Goal: Information Seeking & Learning: Understand process/instructions

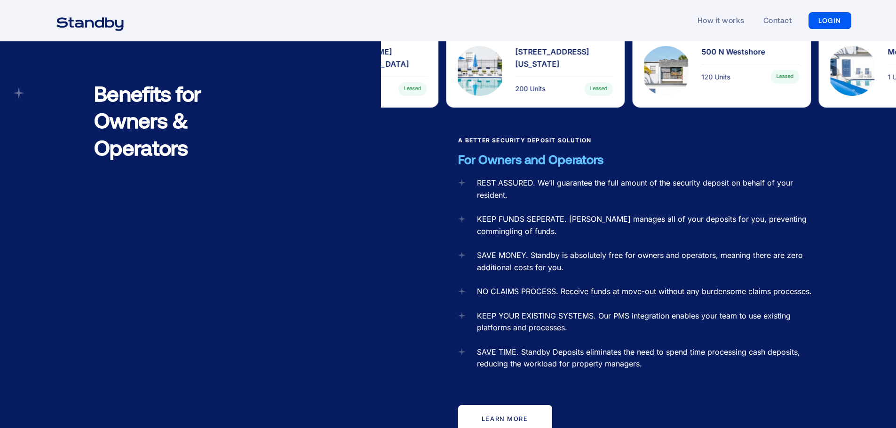
scroll to position [940, 0]
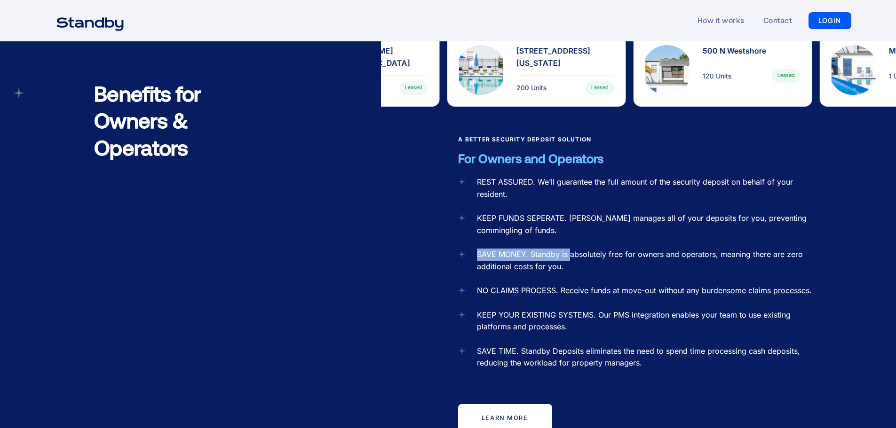
drag, startPoint x: 479, startPoint y: 237, endPoint x: 587, endPoint y: 245, distance: 108.4
click at [572, 249] on div "SAVE MONEY. Standby is absolutely free for owners and operators, meaning there …" at bounding box center [647, 261] width 341 height 24
click at [597, 249] on div "SAVE MONEY. Standby is absolutely free for owners and operators, meaning there …" at bounding box center [647, 261] width 341 height 24
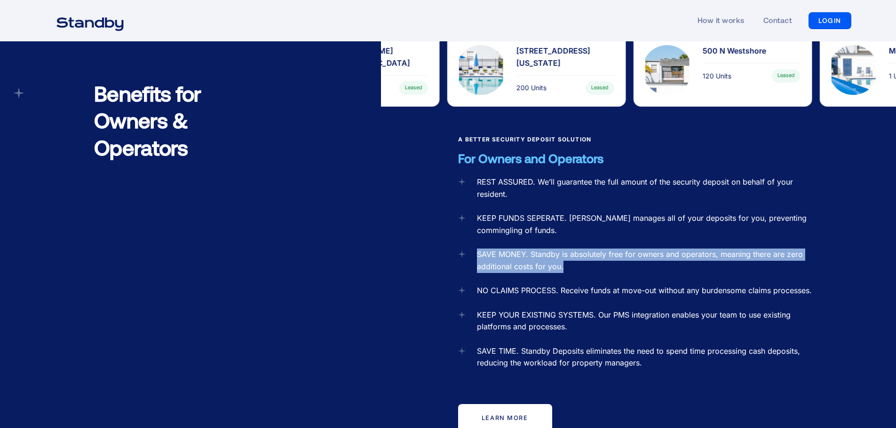
drag, startPoint x: 584, startPoint y: 251, endPoint x: 474, endPoint y: 239, distance: 110.7
click at [474, 249] on div "SAVE MONEY. Standby is absolutely free for owners and operators, meaning there …" at bounding box center [638, 261] width 360 height 24
click at [503, 249] on div "SAVE MONEY. Standby is absolutely free for owners and operators, meaning there …" at bounding box center [647, 261] width 341 height 24
drag, startPoint x: 581, startPoint y: 251, endPoint x: 463, endPoint y: 233, distance: 118.9
click at [463, 249] on div "SAVE MONEY. Standby is absolutely free for owners and operators, meaning there …" at bounding box center [638, 261] width 360 height 24
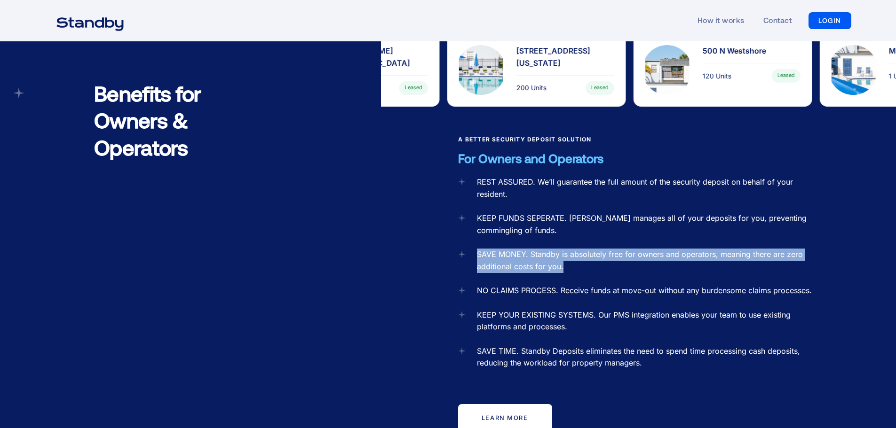
click at [515, 249] on div "SAVE MONEY. Standby is absolutely free for owners and operators, meaning there …" at bounding box center [647, 261] width 341 height 24
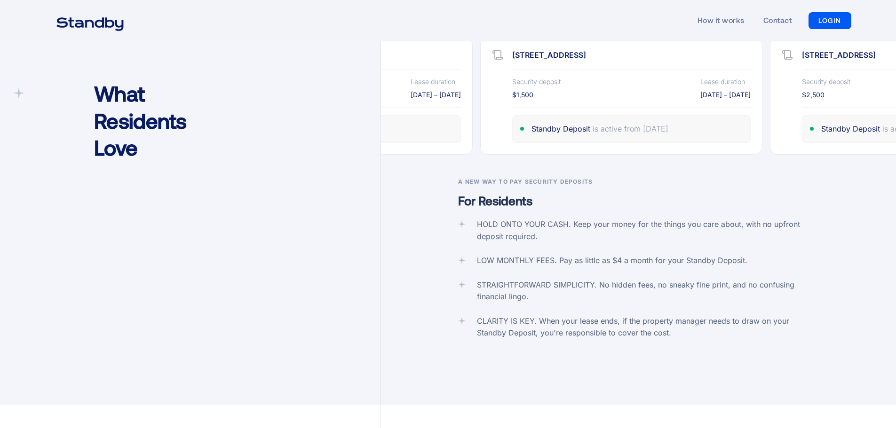
scroll to position [1504, 0]
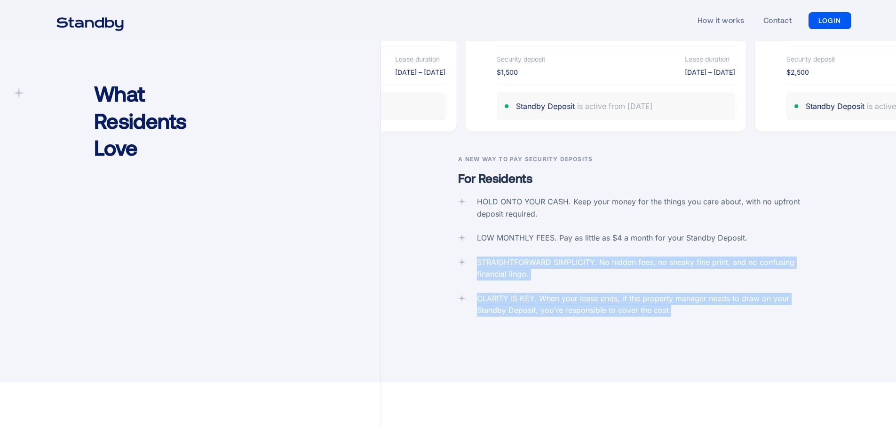
drag, startPoint x: 705, startPoint y: 294, endPoint x: 425, endPoint y: 254, distance: 283.0
click at [416, 253] on div "A New Way To Pay Security Deposits For Residents HOLD ONTO YOUR CASH. Keep your…" at bounding box center [638, 269] width 515 height 228
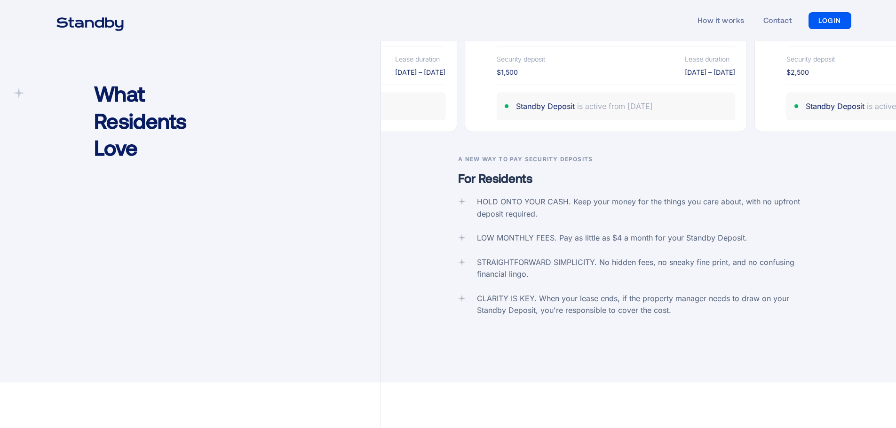
click at [665, 232] on div "LOW MONTHLY FEES. Pay as little as $4 a month for your Standby Deposit." at bounding box center [612, 238] width 270 height 12
click at [659, 257] on div "STRAIGHTFORWARD SIMPLICITY. No hidden fees, no sneaky fine print, and no confus…" at bounding box center [647, 269] width 341 height 24
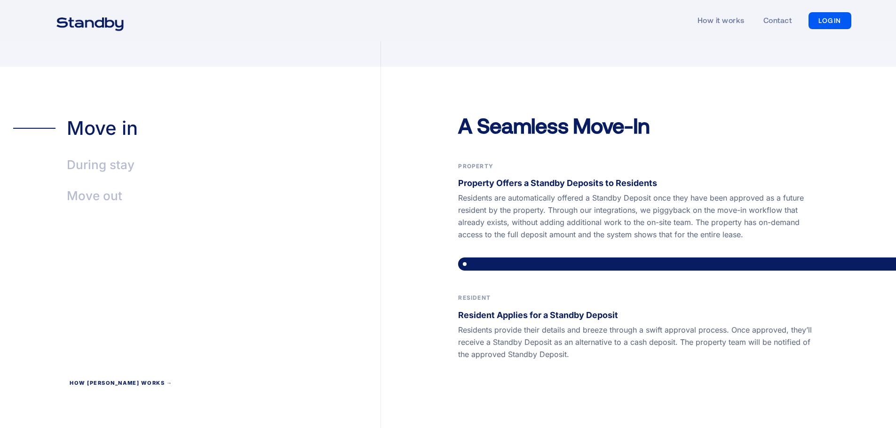
scroll to position [1833, 0]
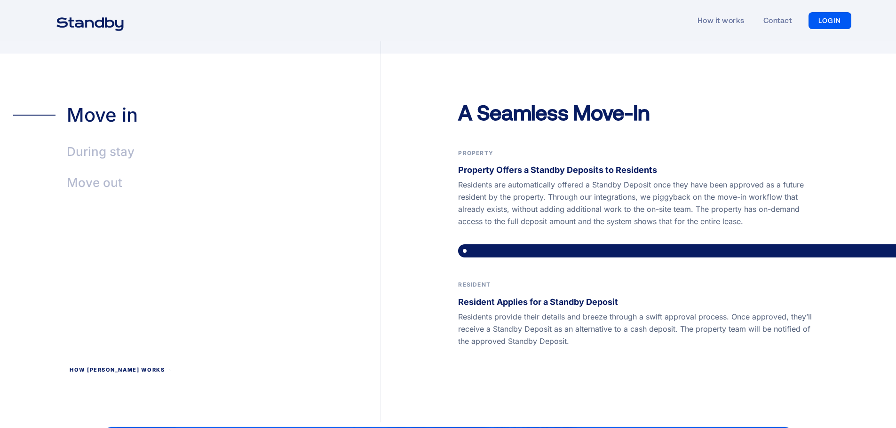
click at [97, 172] on div "Move out" at bounding box center [94, 183] width 55 height 22
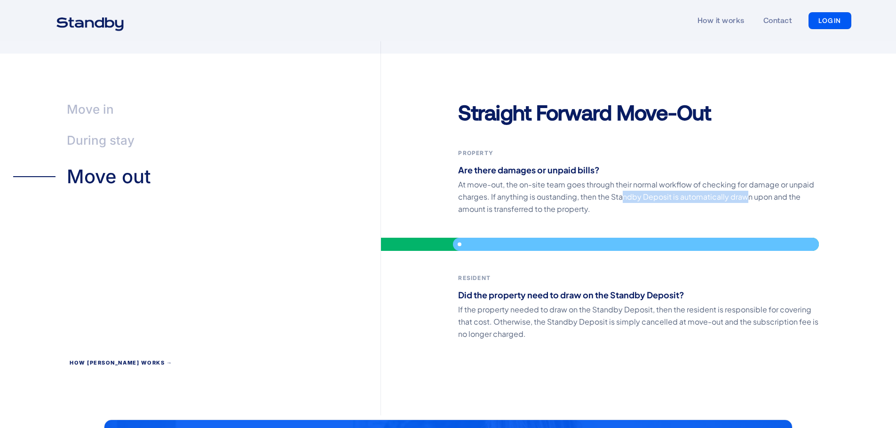
drag, startPoint x: 621, startPoint y: 187, endPoint x: 749, endPoint y: 187, distance: 128.8
click at [749, 187] on p "At move-out, the on-site team goes through their normal workflow of checking fo…" at bounding box center [638, 197] width 360 height 37
click at [781, 187] on p "At move-out, the on-site team goes through their normal workflow of checking fo…" at bounding box center [638, 197] width 360 height 37
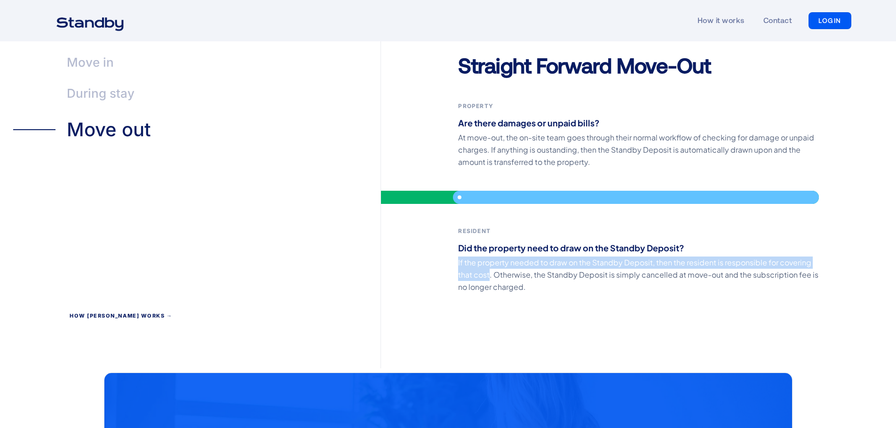
drag, startPoint x: 452, startPoint y: 249, endPoint x: 490, endPoint y: 262, distance: 39.8
click at [490, 262] on div "Straight Forward Move-Out Property Are there damages or unpaid bills? At move-o…" at bounding box center [638, 210] width 515 height 317
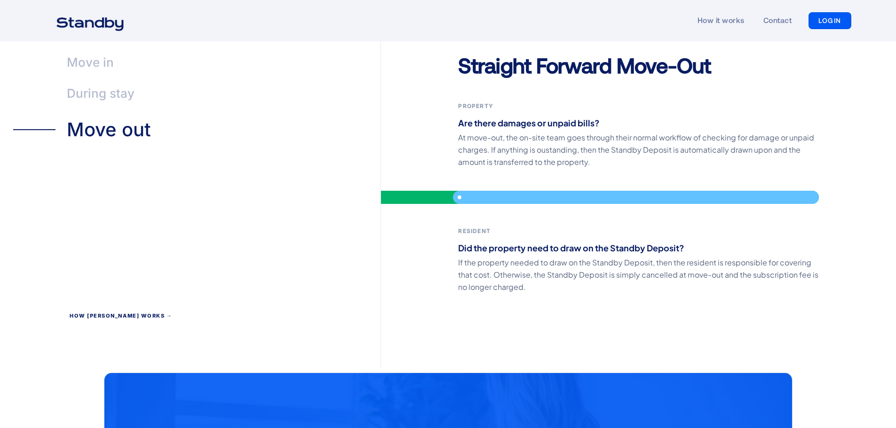
click at [578, 257] on p "If the property needed to draw on the Standby Deposit, then the resident is res…" at bounding box center [638, 275] width 360 height 37
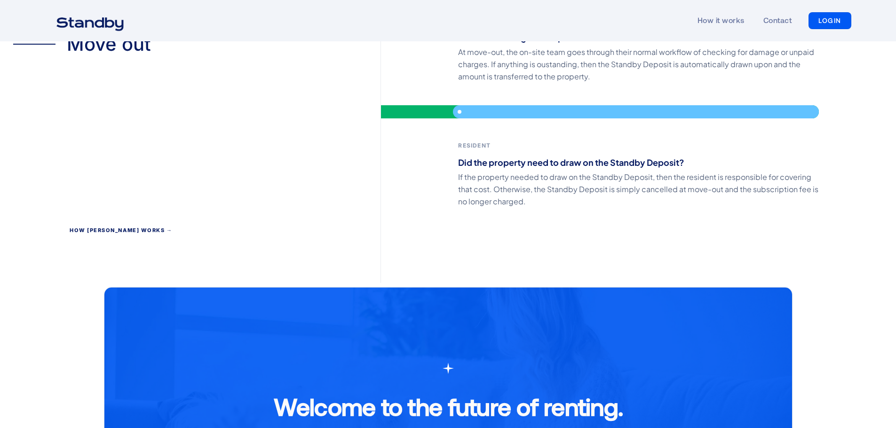
scroll to position [1786, 0]
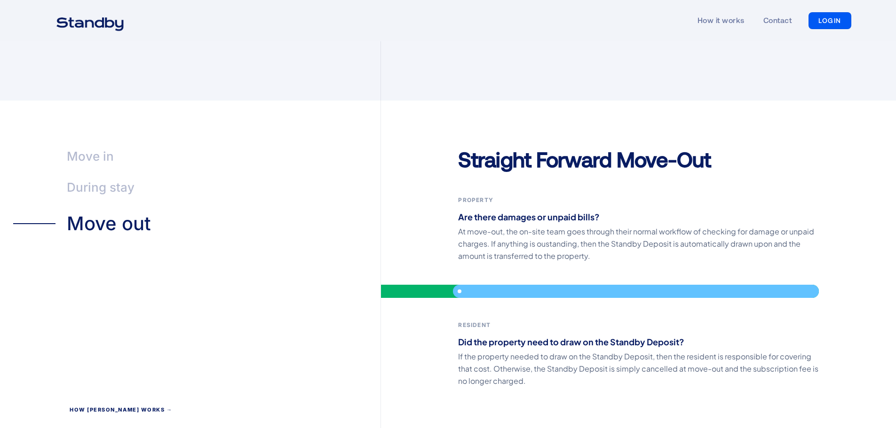
click at [101, 146] on div "Move in" at bounding box center [90, 157] width 47 height 22
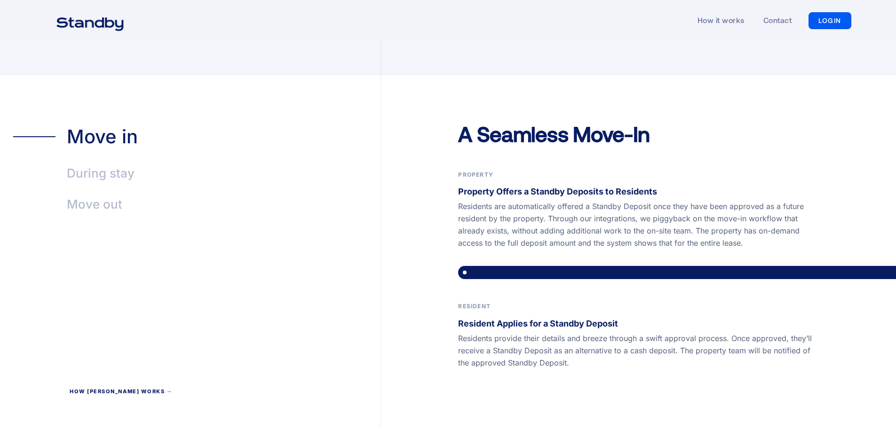
scroll to position [1833, 0]
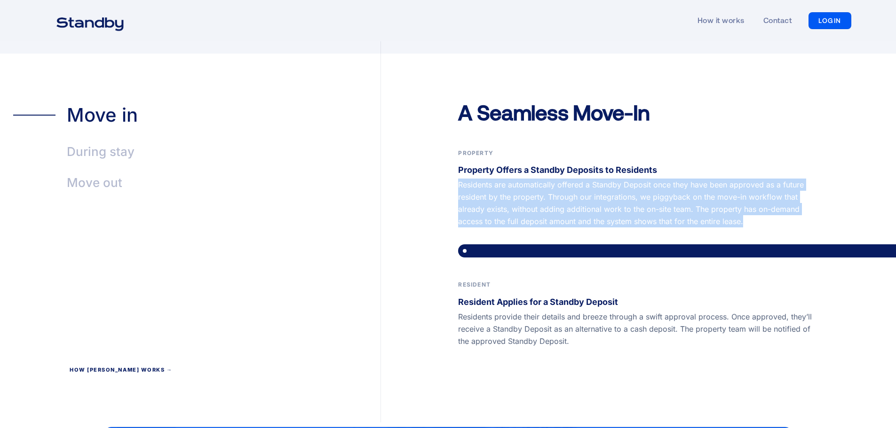
drag, startPoint x: 452, startPoint y: 165, endPoint x: 753, endPoint y: 206, distance: 304.1
click at [753, 206] on div "A Seamless Move-In Property Property Offers a Standby Deposits to Residents Res…" at bounding box center [638, 261] width 515 height 324
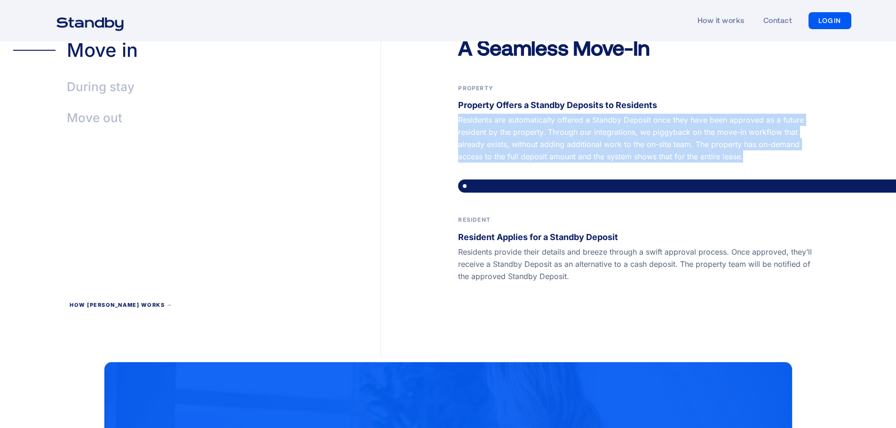
scroll to position [1927, 0]
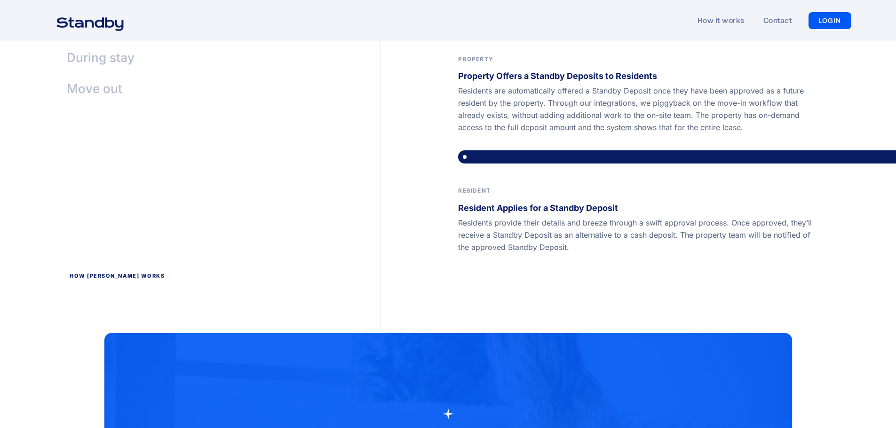
click at [574, 221] on p "Residents provide their details and breeze through a swift approval process. On…" at bounding box center [638, 235] width 360 height 37
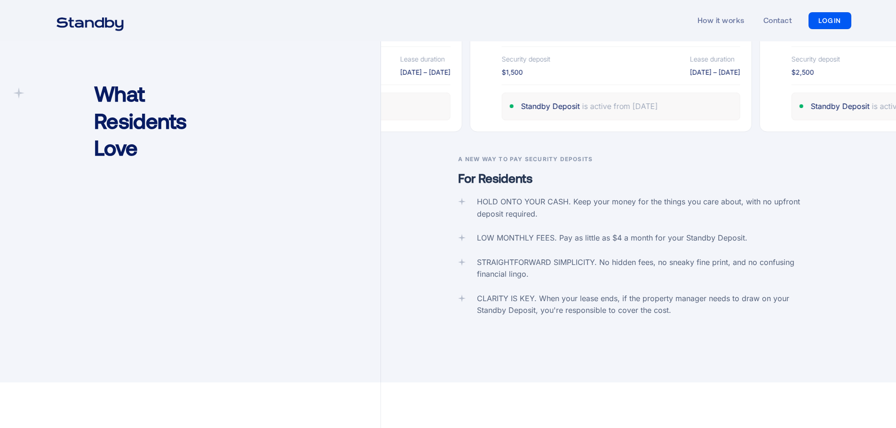
scroll to position [1269, 0]
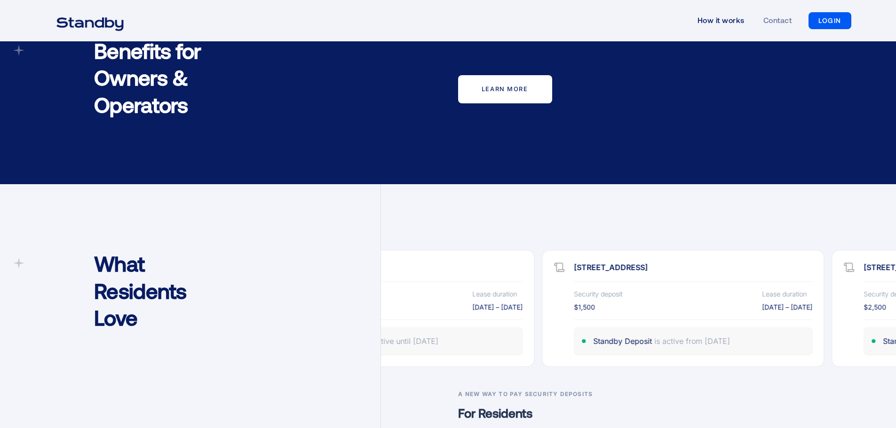
click at [717, 22] on link "How it works" at bounding box center [720, 20] width 47 height 43
